Goal: Find specific page/section: Find specific page/section

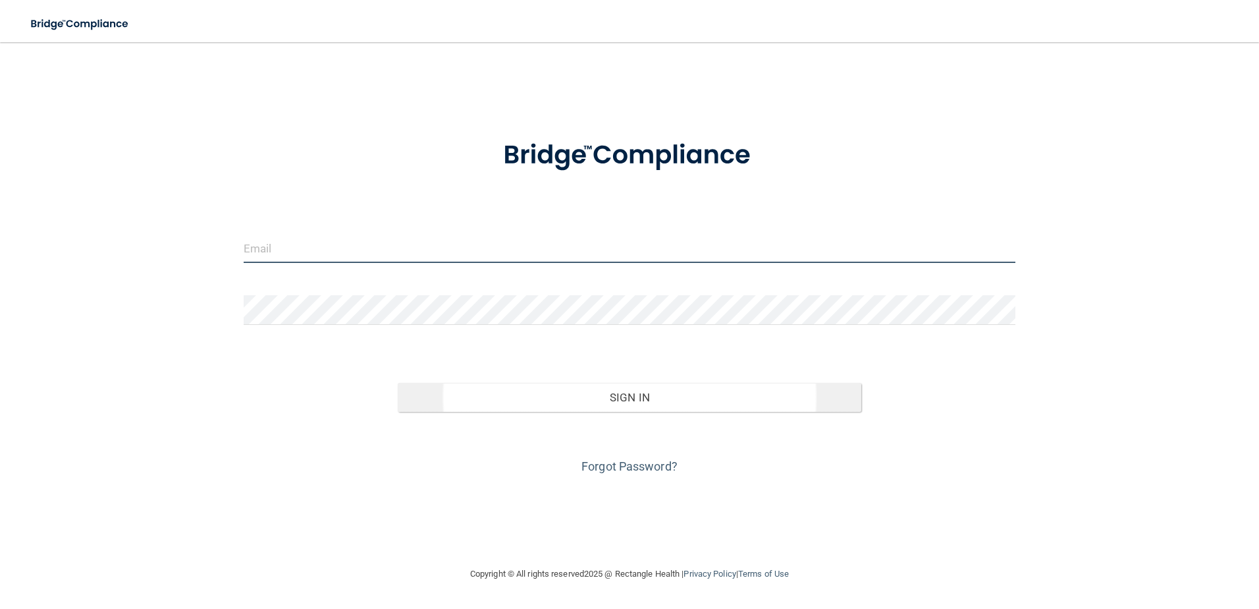
type input "[EMAIL_ADDRESS][DOMAIN_NAME]"
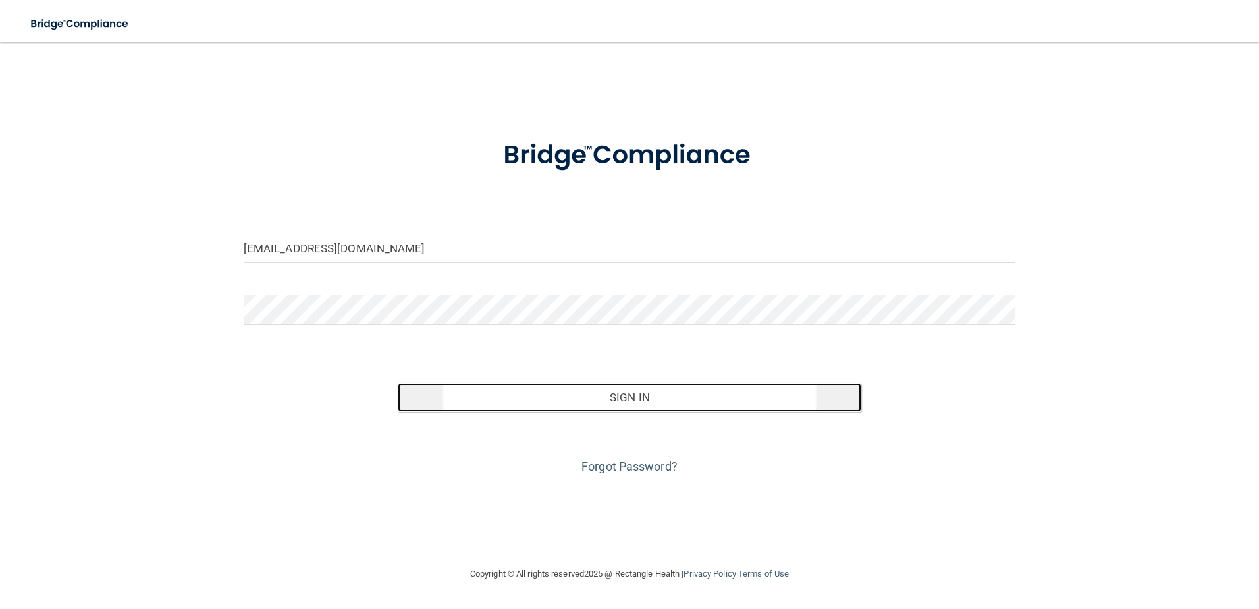
click at [571, 400] on button "Sign In" at bounding box center [630, 397] width 464 height 29
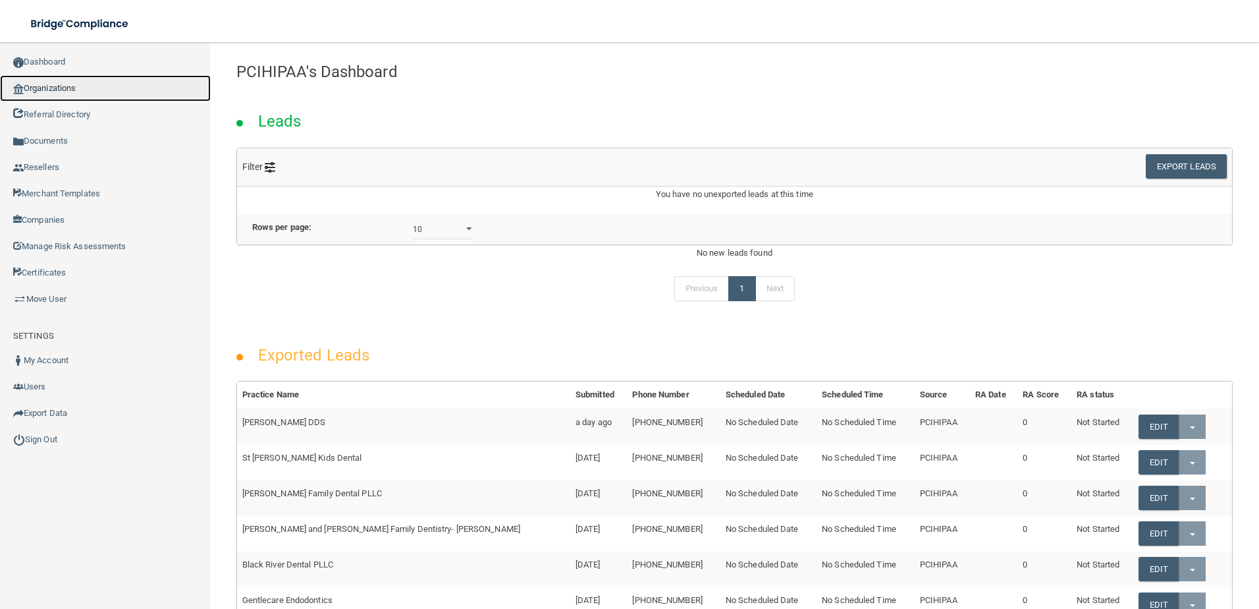
click at [99, 82] on link "Organizations" at bounding box center [105, 88] width 211 height 26
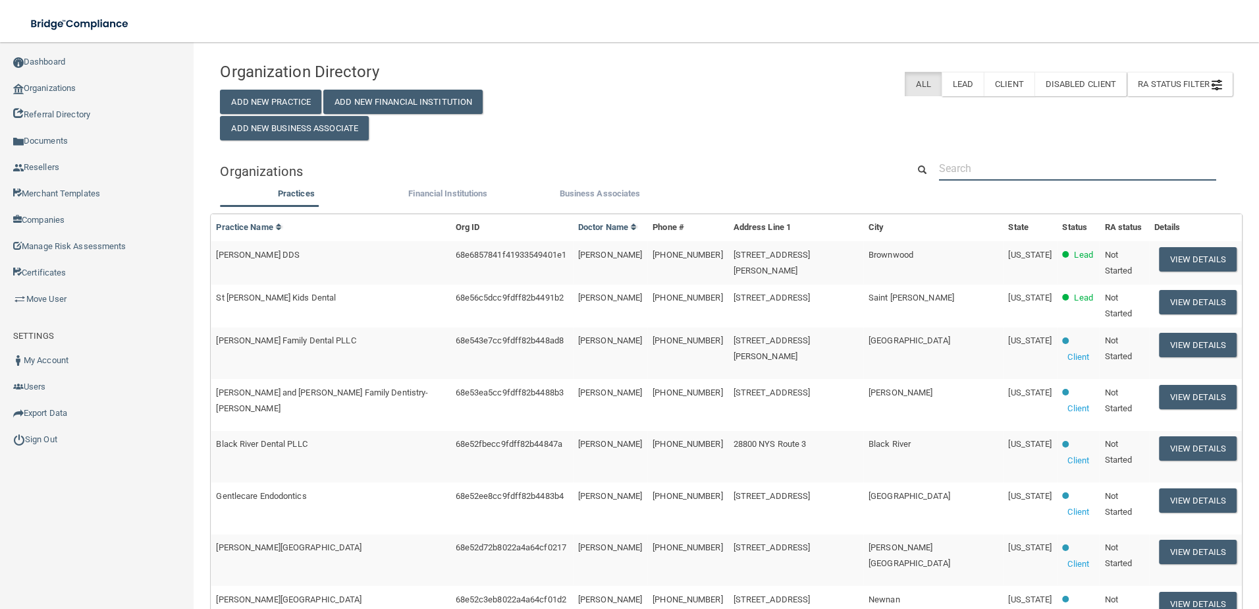
click at [1004, 177] on input "text" at bounding box center [1077, 168] width 277 height 24
paste input "[PHONE_NUMBER]"
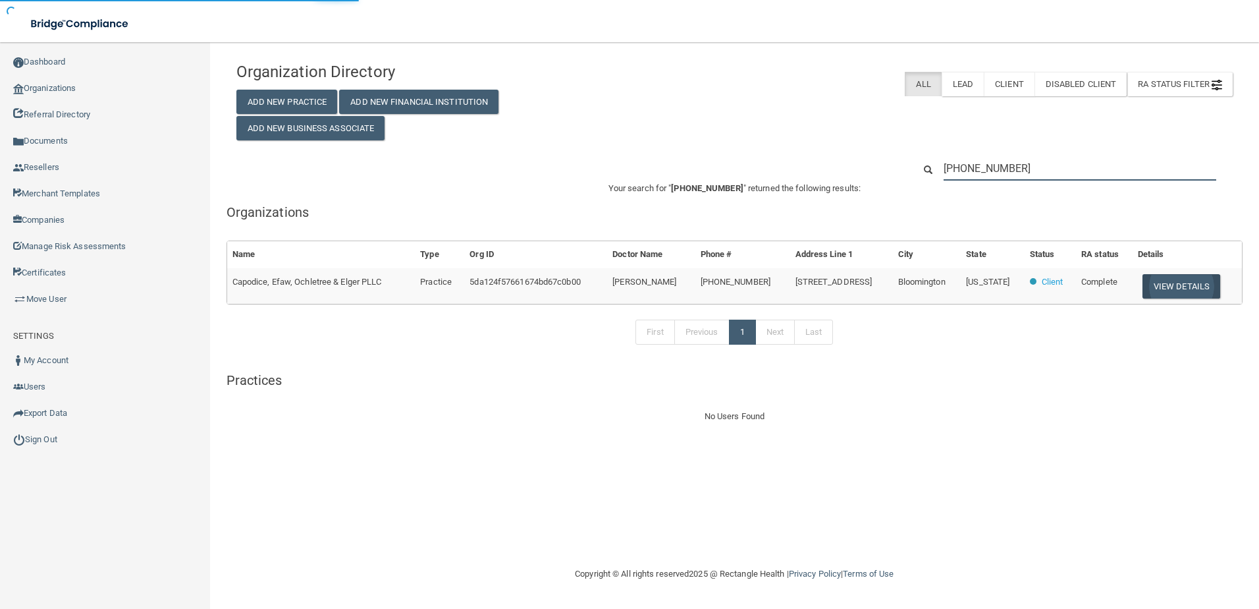
type input "[PHONE_NUMBER]"
click at [1171, 290] on button "View Details" at bounding box center [1182, 286] width 78 height 24
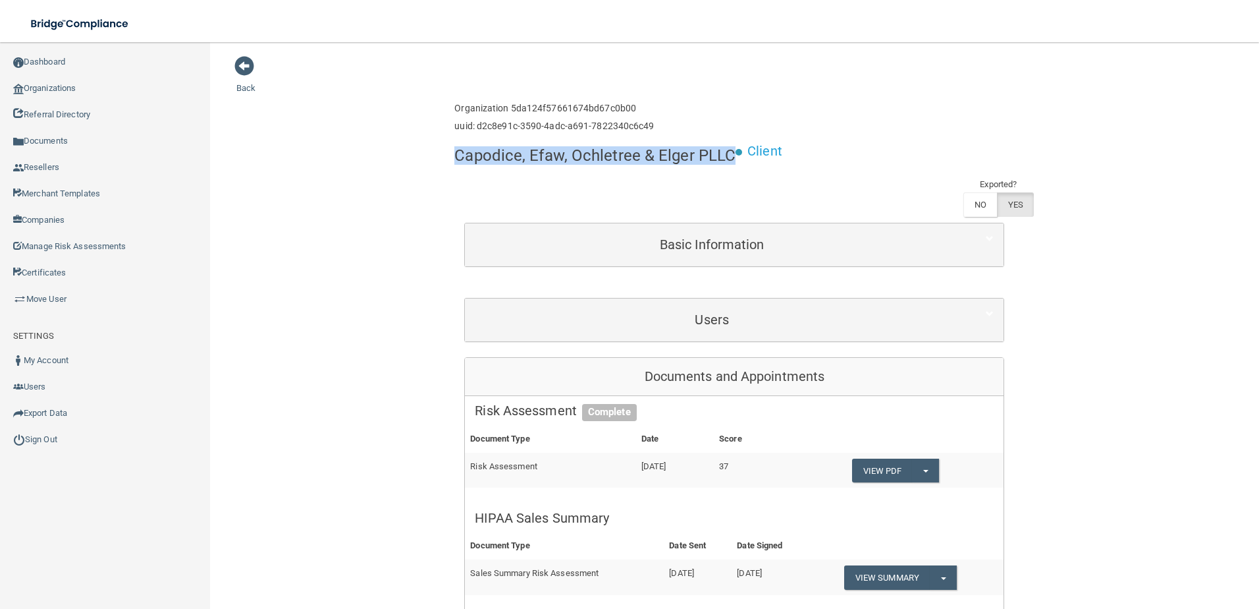
drag, startPoint x: 726, startPoint y: 155, endPoint x: 451, endPoint y: 161, distance: 274.7
click at [455, 161] on h4 "Capodice, Efaw, Ochletree & Elger PLLC" at bounding box center [595, 155] width 281 height 17
copy h4 "Capodice, Efaw, Ochletree & Elger PLLC"
click at [970, 111] on div "Enterprise » Organization 5da124f57661674bd67c0b00 uuid: d2c8e91c-3590-4adc-a69…" at bounding box center [735, 117] width 560 height 43
